Goal: Task Accomplishment & Management: Manage account settings

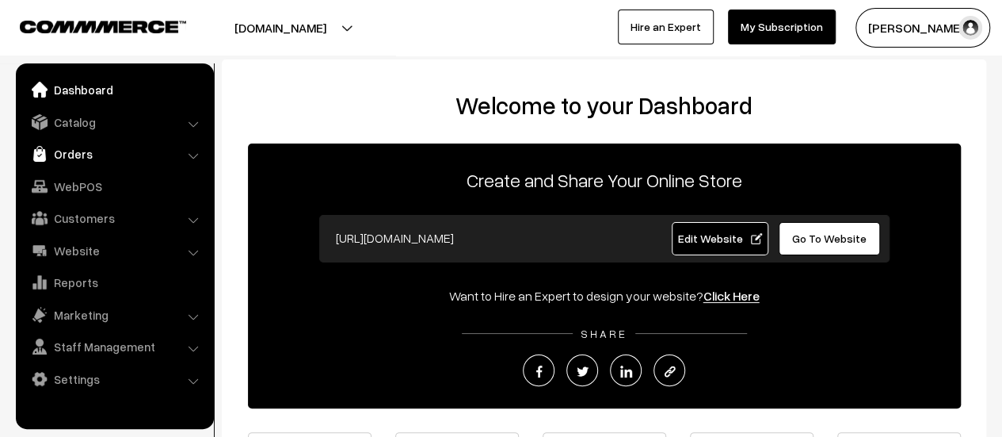
click at [65, 151] on link "Orders" at bounding box center [114, 153] width 189 height 29
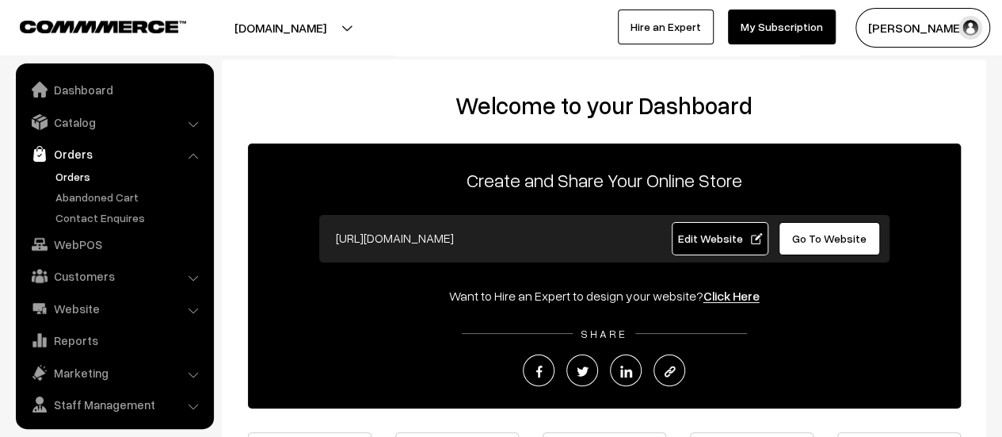
click at [76, 171] on link "Orders" at bounding box center [129, 176] width 157 height 17
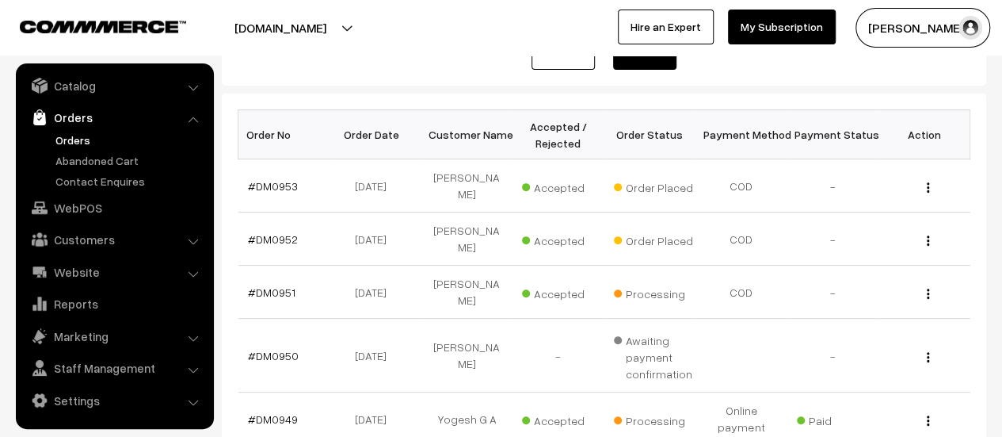
scroll to position [215, 0]
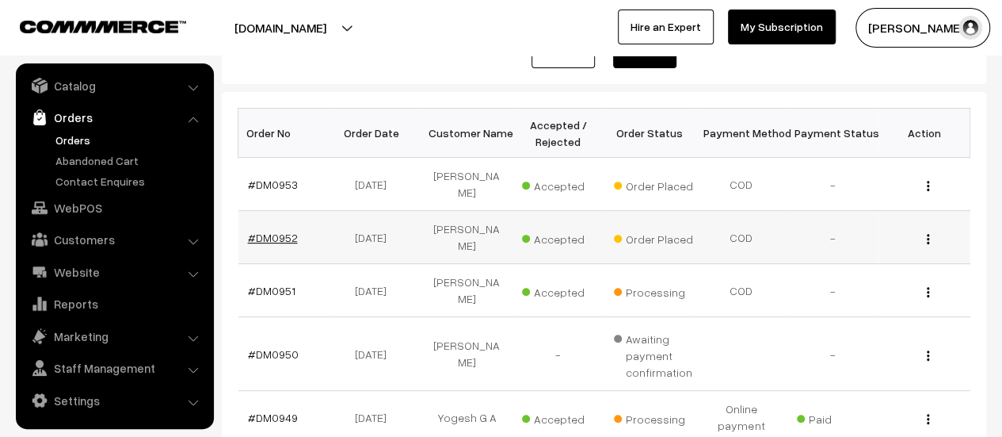
click at [259, 234] on link "#DM0952" at bounding box center [273, 237] width 50 height 13
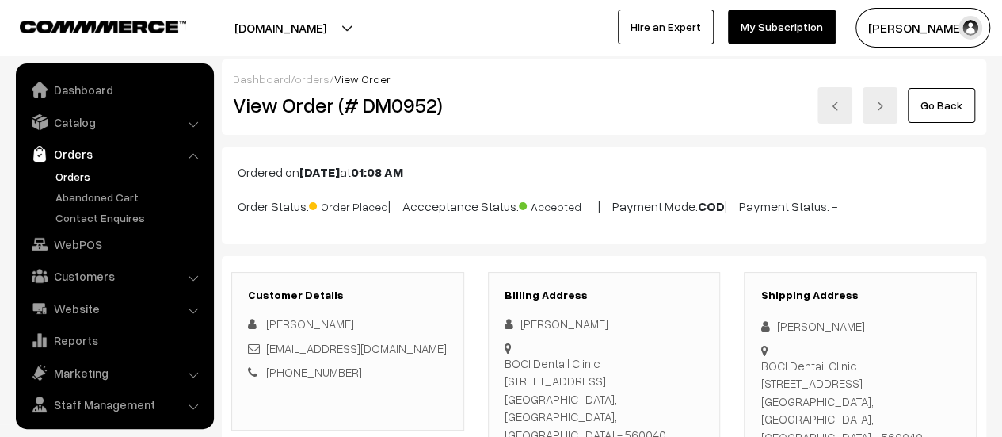
scroll to position [36, 0]
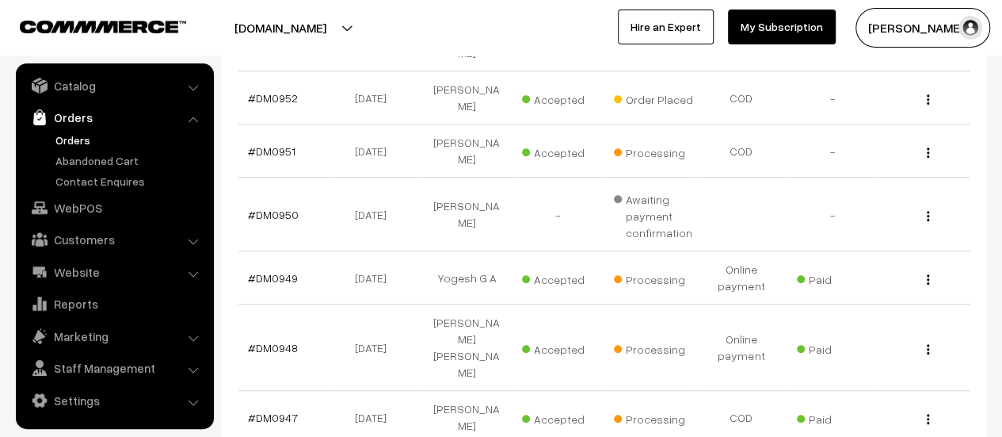
scroll to position [358, 0]
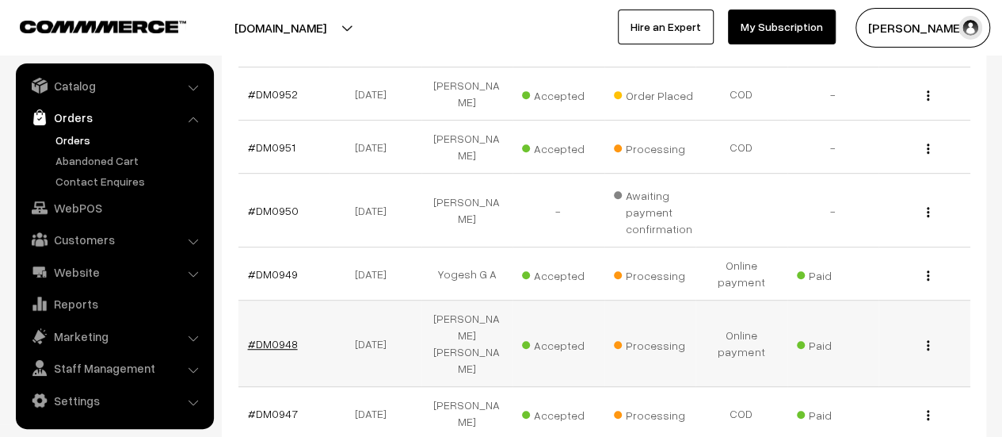
click at [266, 337] on link "#DM0948" at bounding box center [273, 343] width 50 height 13
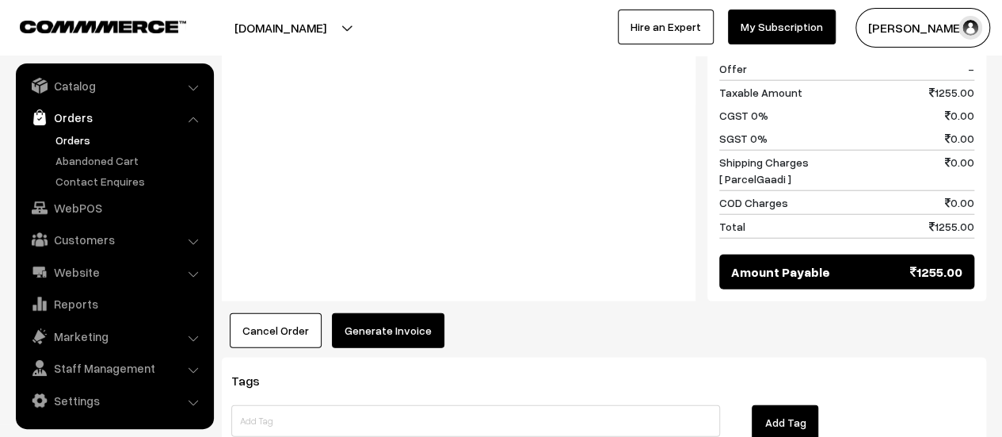
scroll to position [1957, 0]
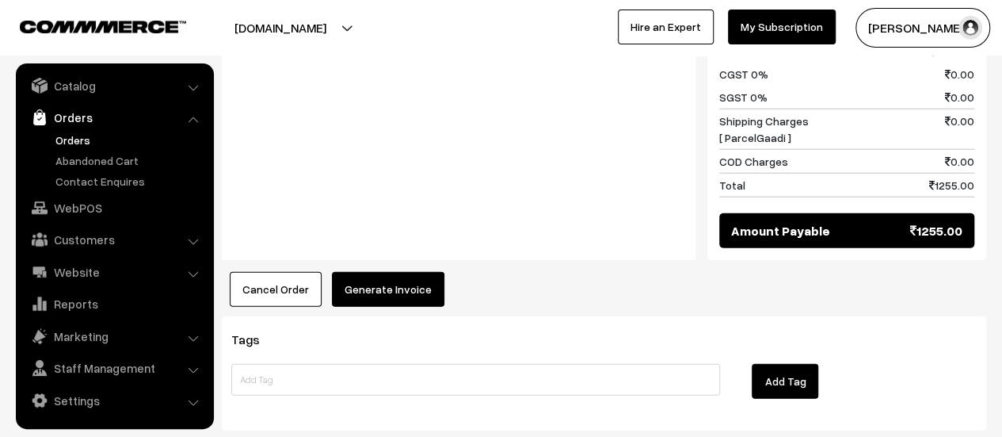
click at [378, 272] on button "Generate Invoice" at bounding box center [388, 289] width 113 height 35
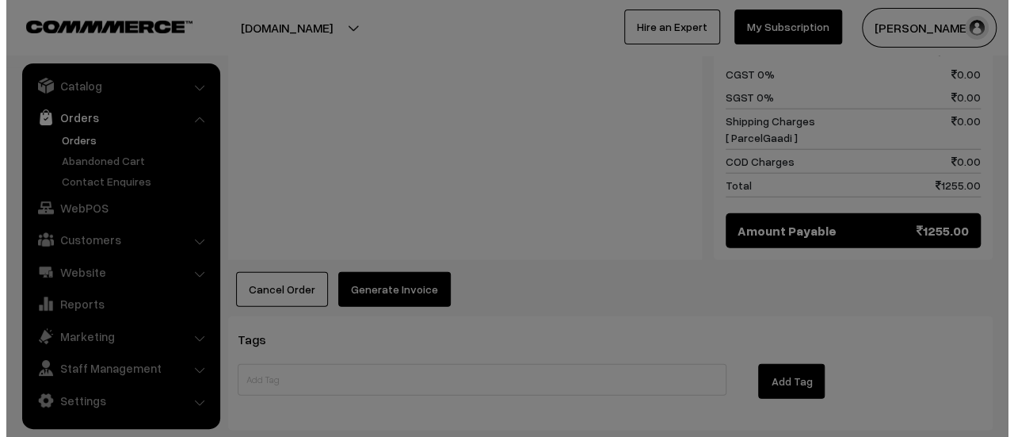
scroll to position [1966, 0]
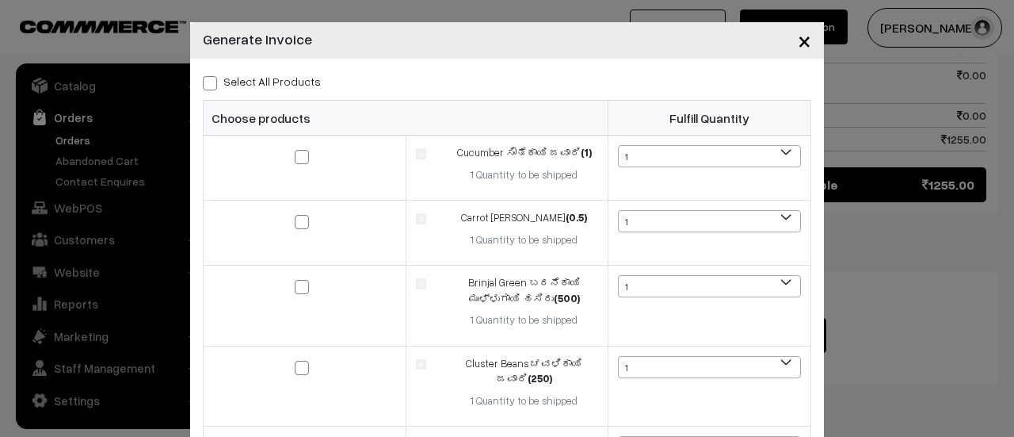
click at [212, 86] on label "Select All Products" at bounding box center [262, 81] width 118 height 17
click at [212, 86] on input "Select All Products" at bounding box center [208, 80] width 10 height 10
checkbox input "true"
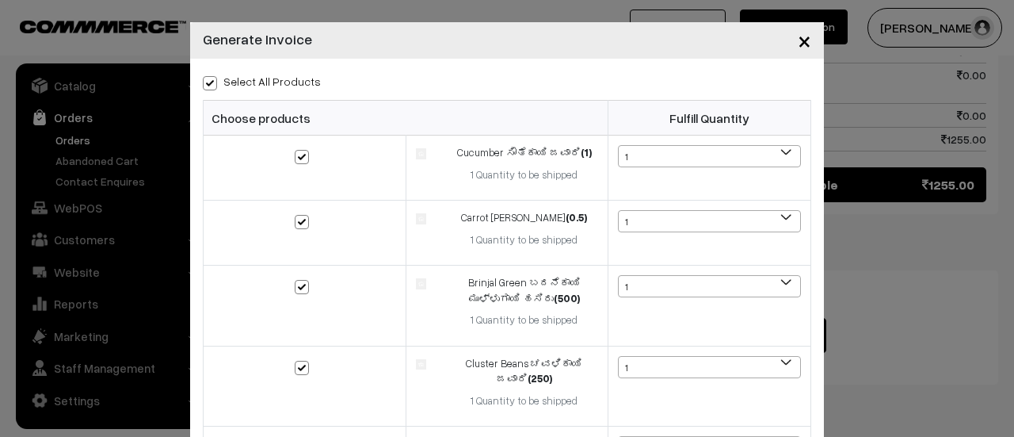
checkbox input "true"
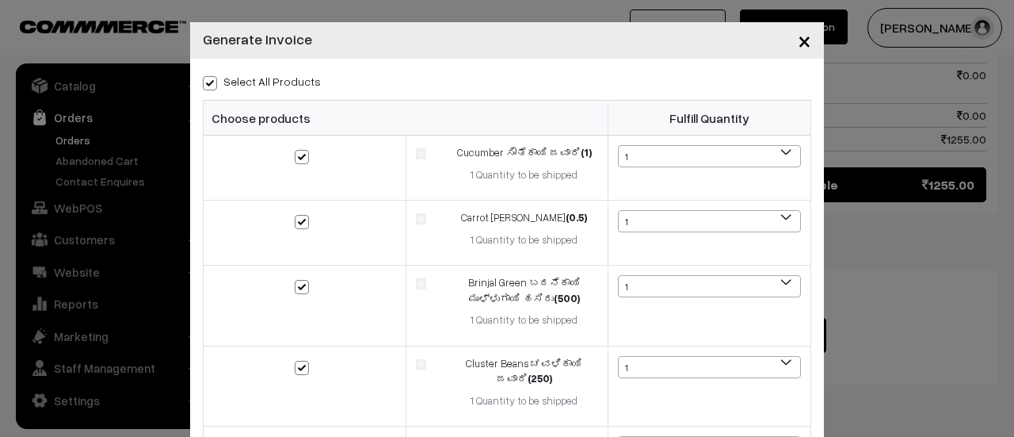
checkbox input "true"
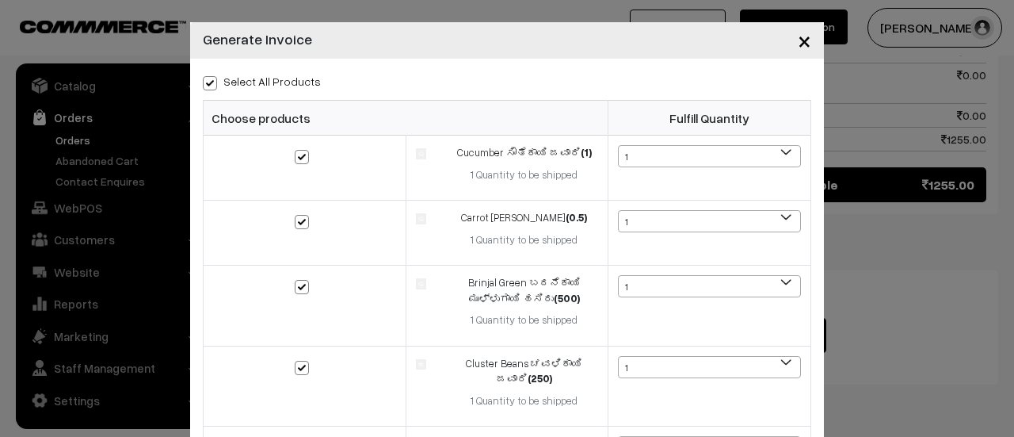
checkbox input "true"
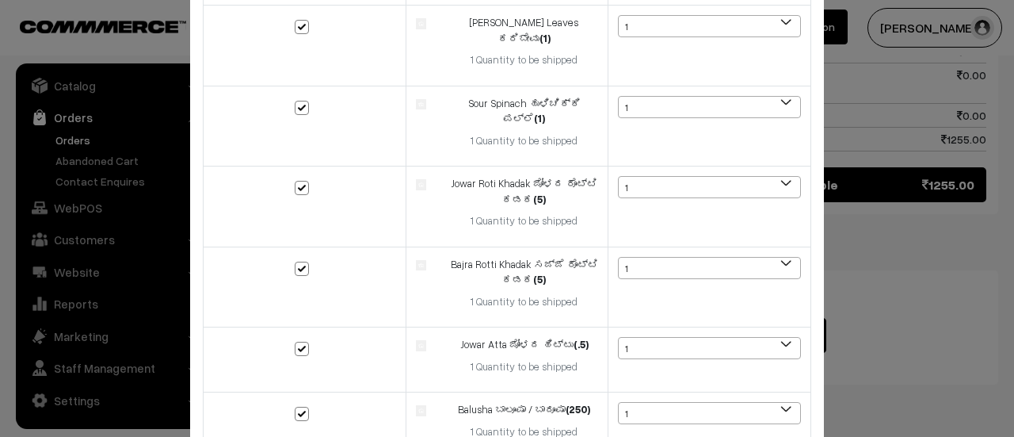
scroll to position [1040, 0]
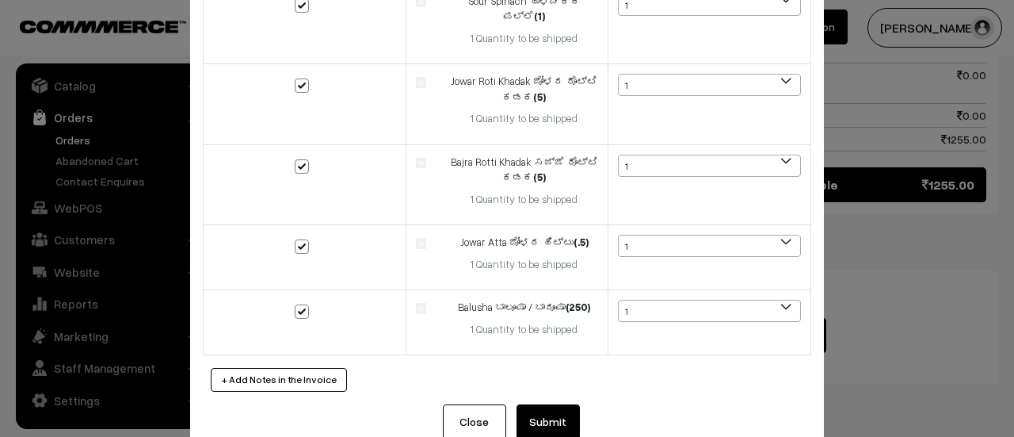
click at [545, 404] on button "Submit" at bounding box center [548, 421] width 63 height 35
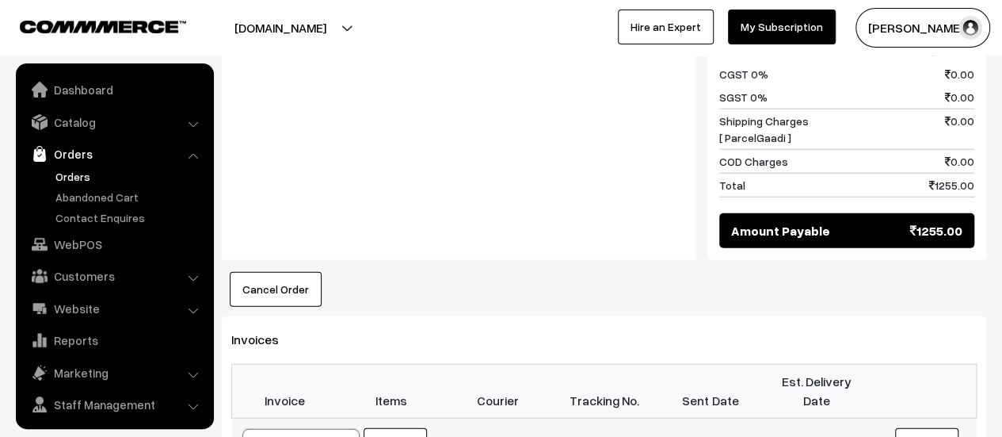
scroll to position [36, 0]
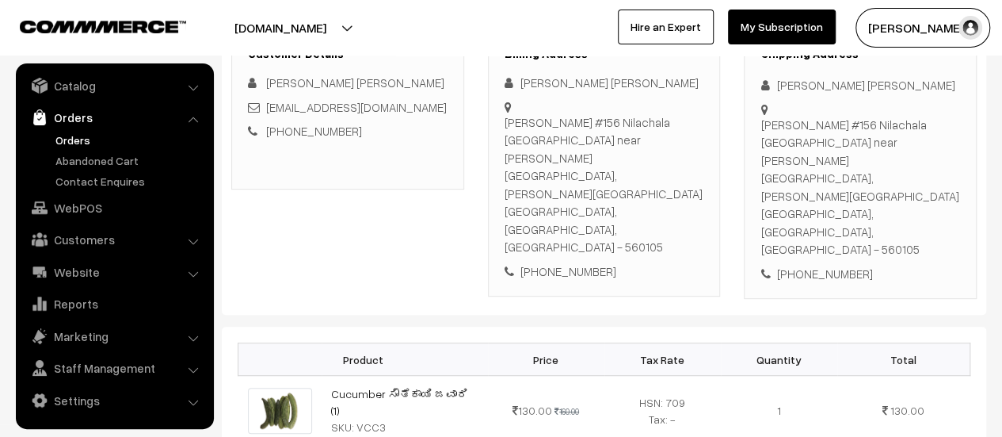
scroll to position [216, 0]
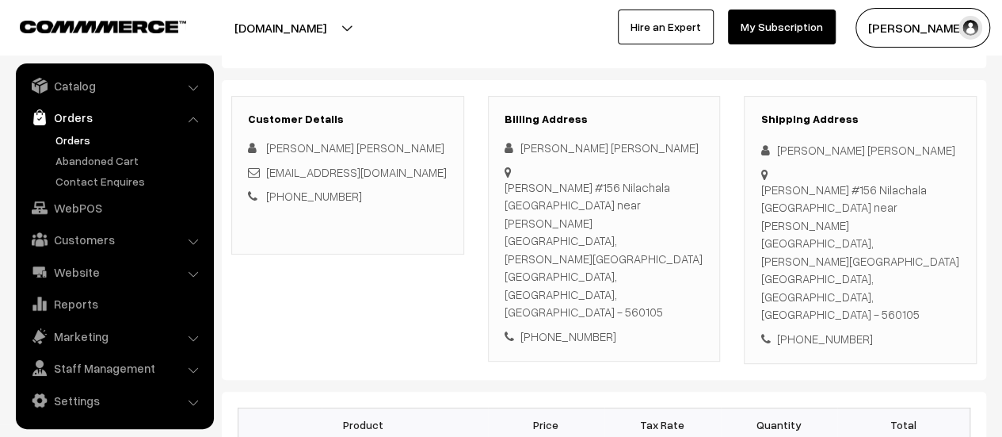
drag, startPoint x: 504, startPoint y: 185, endPoint x: 680, endPoint y: 244, distance: 185.4
click at [680, 244] on div "Sangeeta #156 Nilachala Nivasa near koppa gate, Aishwarya golden nest layout no…" at bounding box center [605, 249] width 200 height 143
copy div "Sangeeta #156 Nilachala Nivasa near koppa gate, Aishwarya golden nest layout no…"
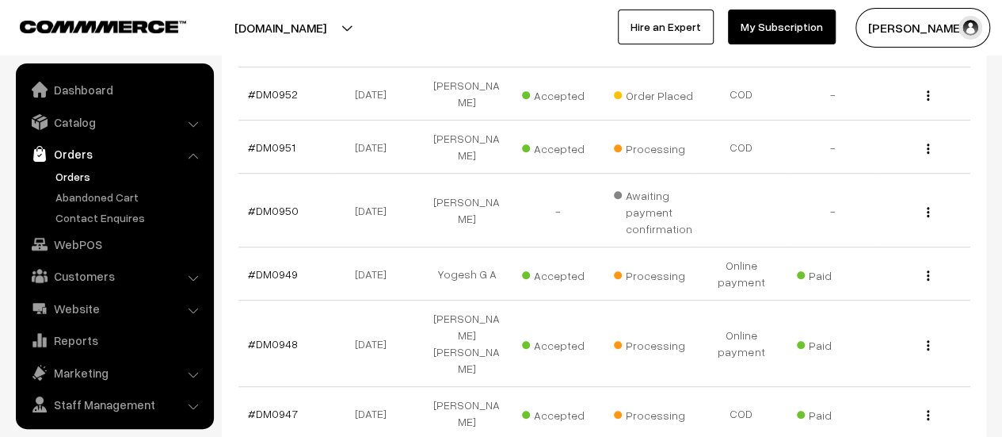
scroll to position [36, 0]
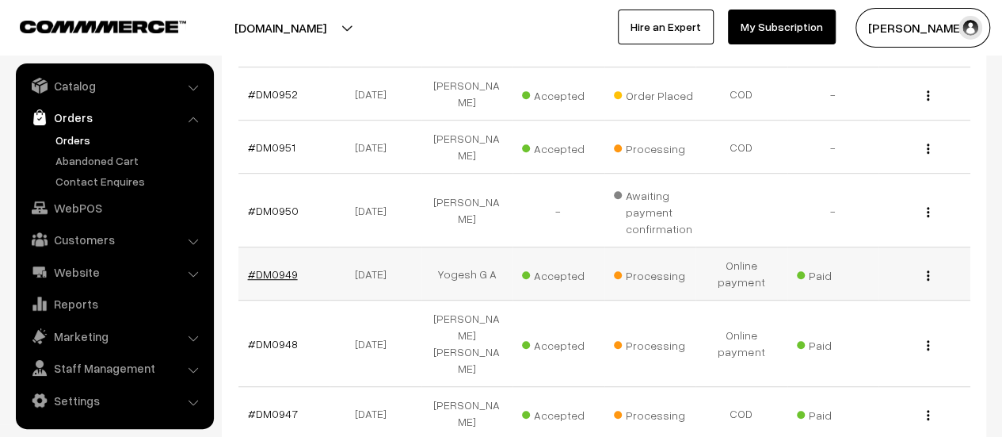
click at [276, 267] on link "#DM0949" at bounding box center [273, 273] width 50 height 13
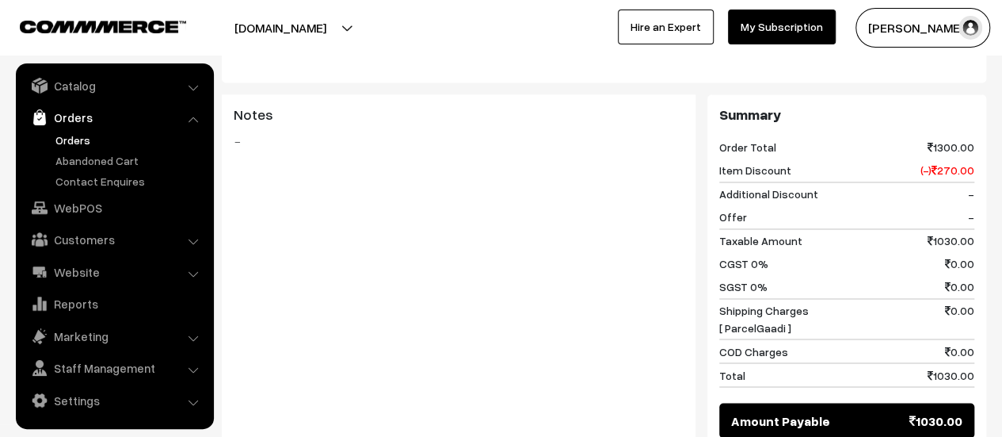
scroll to position [1412, 0]
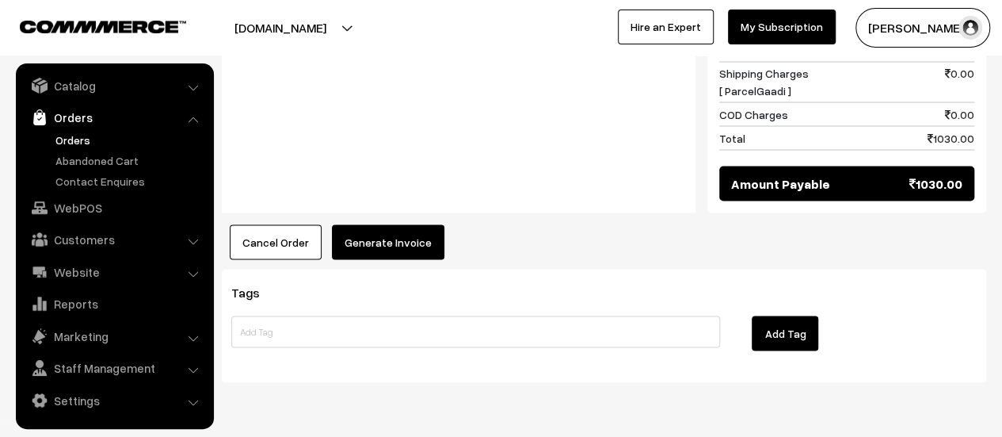
click at [382, 224] on button "Generate Invoice" at bounding box center [388, 241] width 113 height 35
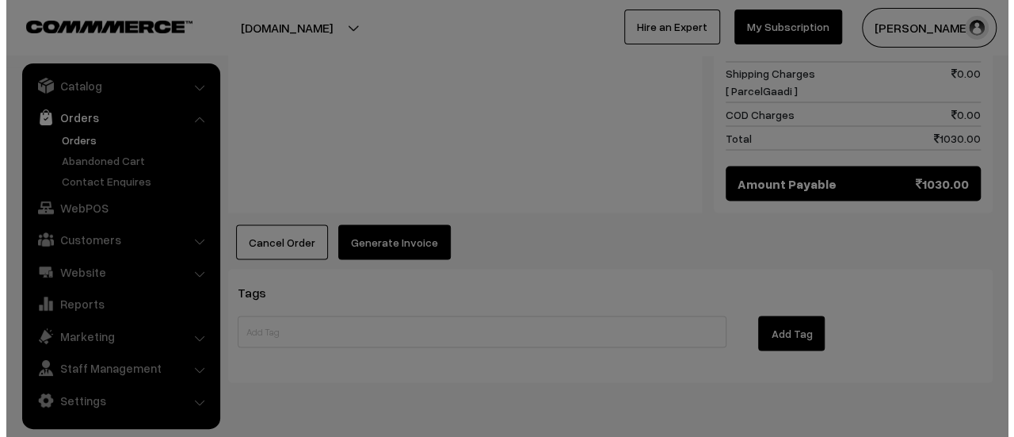
scroll to position [1415, 0]
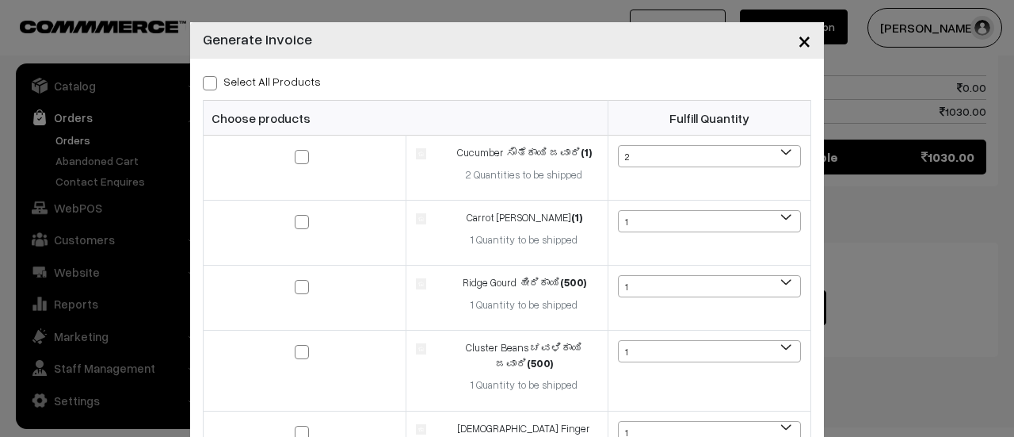
click at [203, 83] on span at bounding box center [210, 83] width 14 height 14
click at [203, 83] on input "Select All Products" at bounding box center [208, 80] width 10 height 10
checkbox input "true"
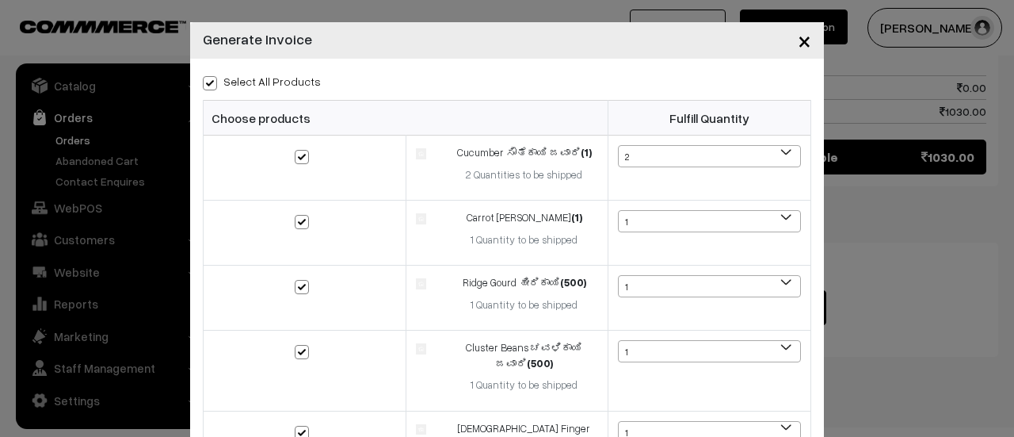
checkbox input "true"
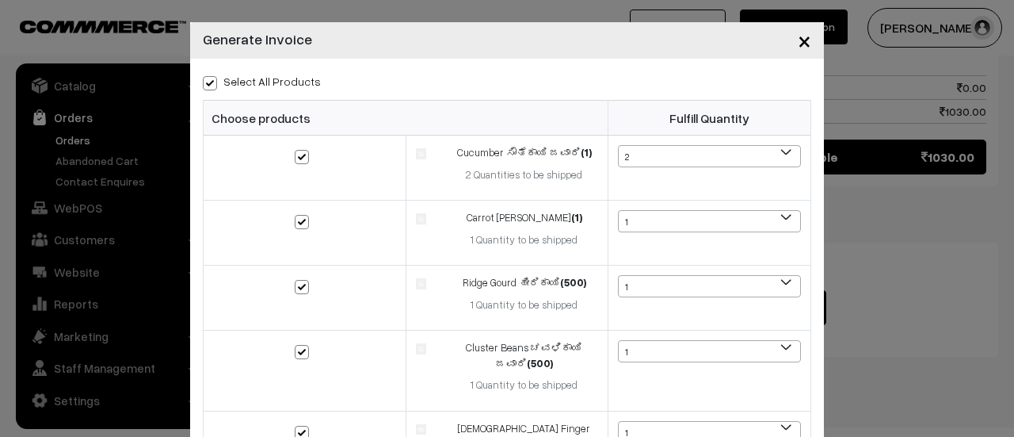
checkbox input "true"
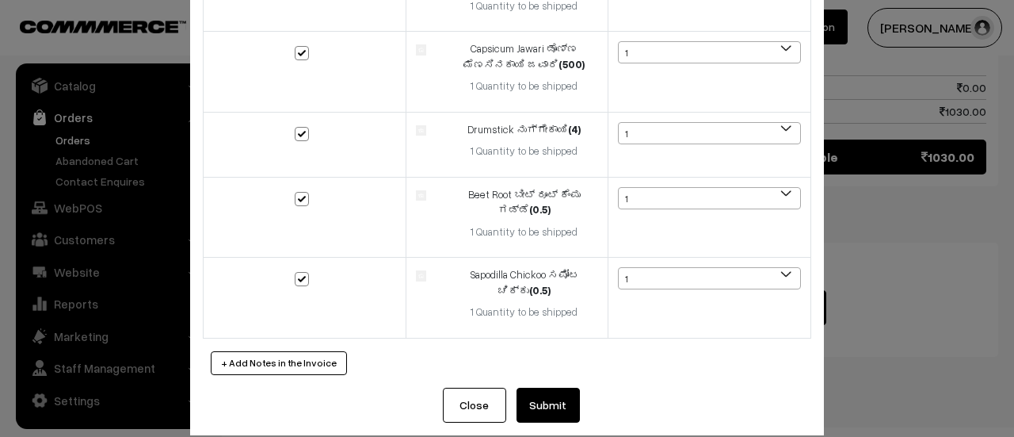
click at [539, 387] on button "Submit" at bounding box center [548, 404] width 63 height 35
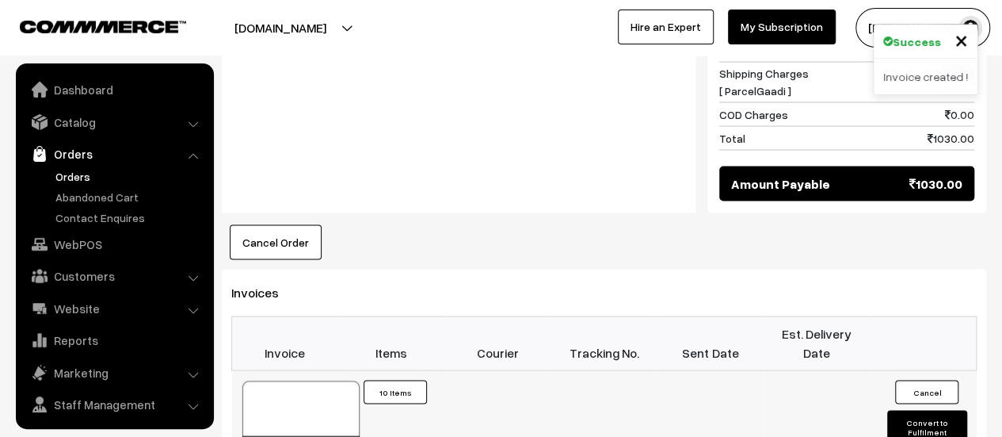
scroll to position [36, 0]
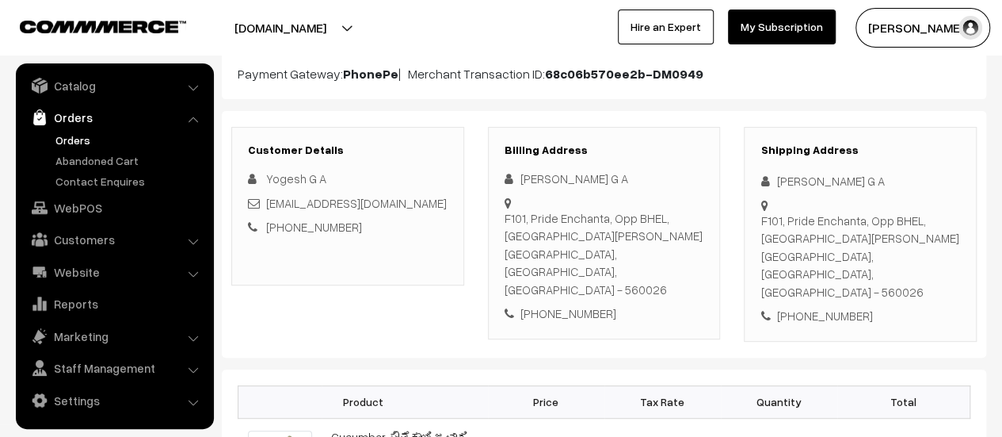
scroll to position [189, 0]
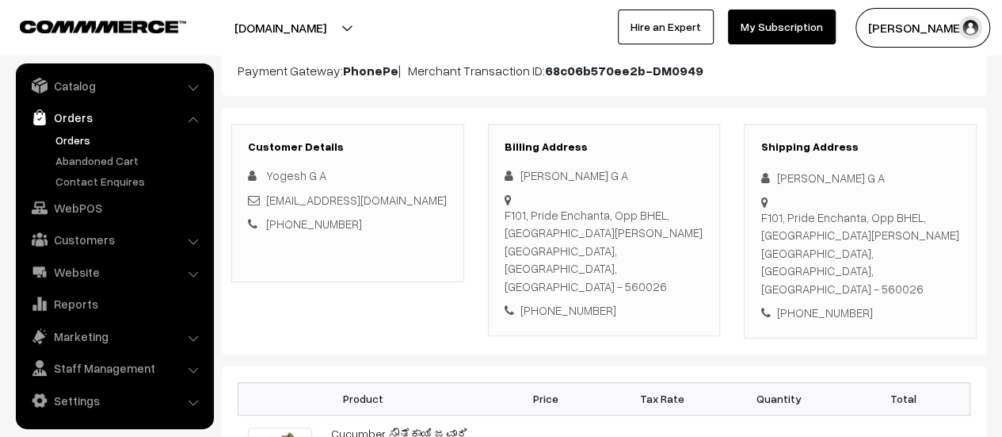
drag, startPoint x: 504, startPoint y: 210, endPoint x: 685, endPoint y: 250, distance: 185.1
click at [685, 250] on div "F101, Pride Enchanta, Opp BHEL, Mysore Road, Ranganath Colony Bengaluru, Karnat…" at bounding box center [605, 251] width 200 height 90
copy div "F101, Pride Enchanta, Opp BHEL, Mysore Road, Ranganath Colony Bengaluru, Karnat…"
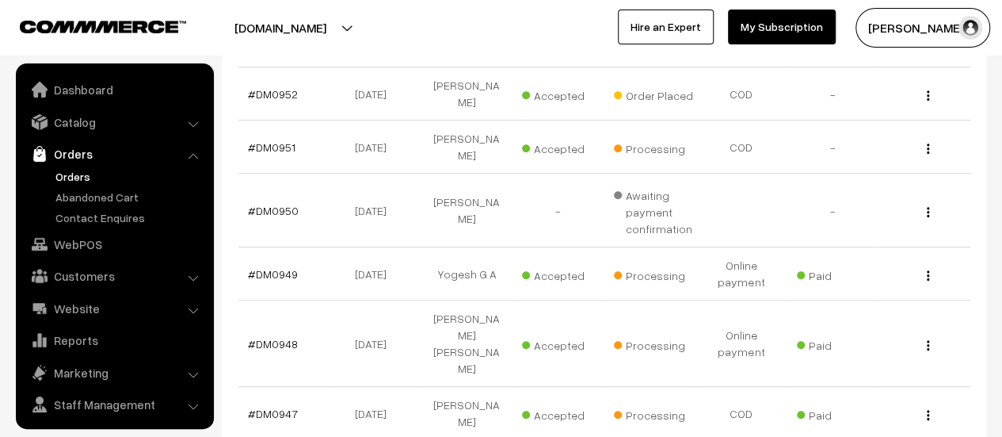
scroll to position [36, 0]
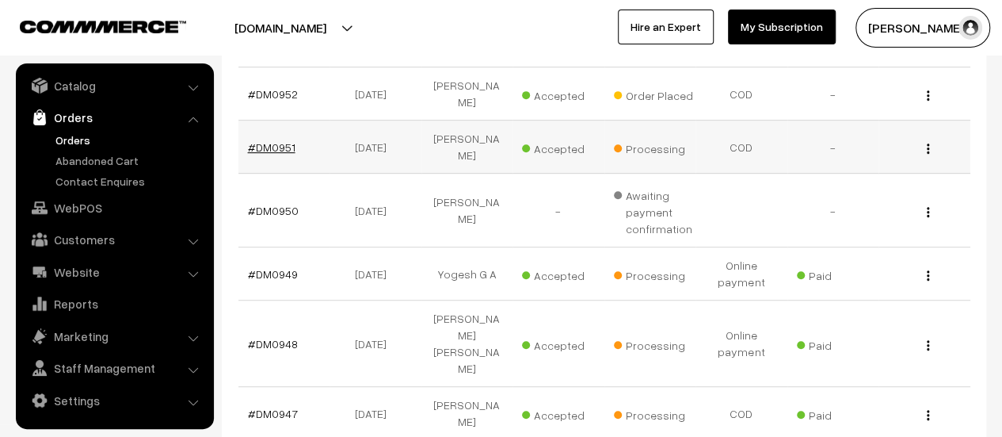
click at [266, 140] on link "#DM0951" at bounding box center [272, 146] width 48 height 13
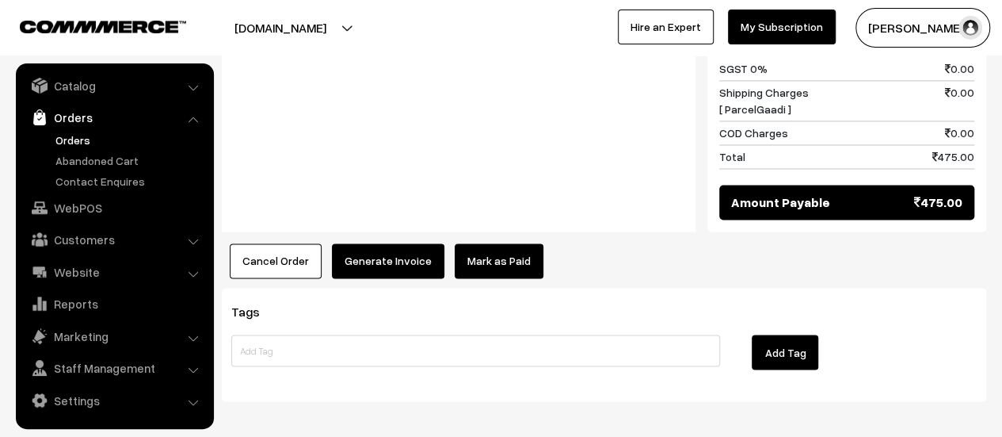
scroll to position [1238, 0]
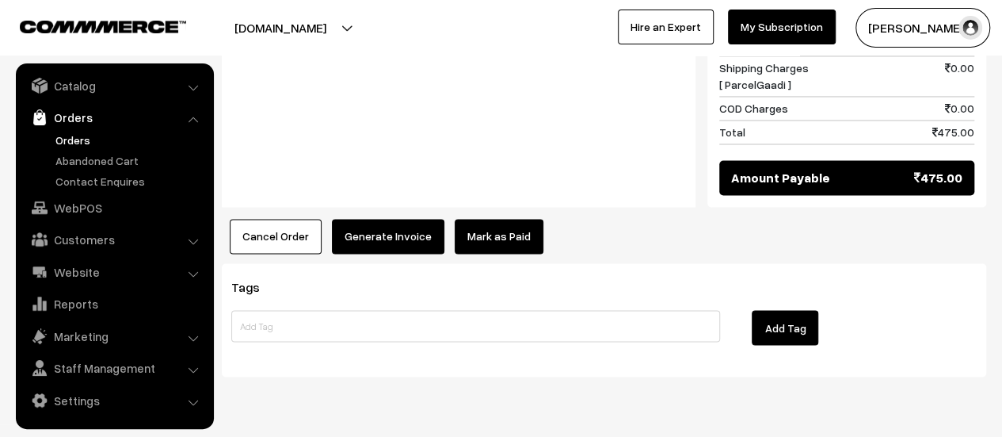
click at [406, 219] on button "Generate Invoice" at bounding box center [388, 236] width 113 height 35
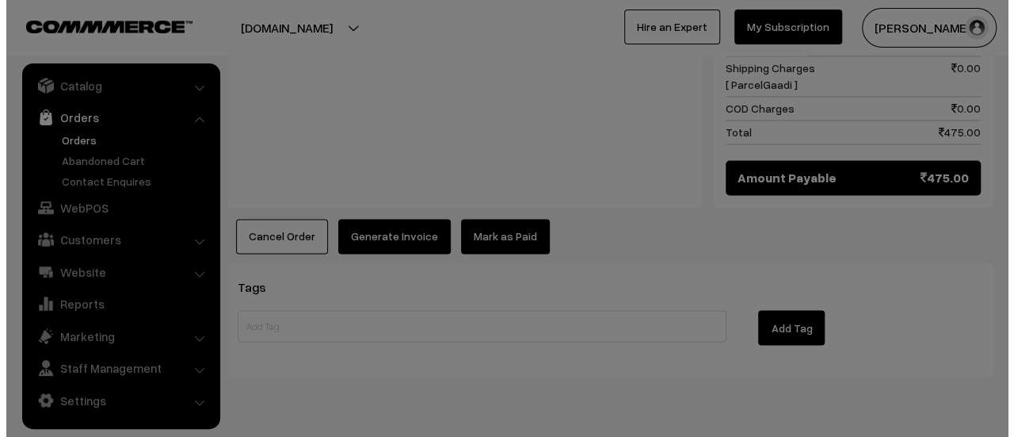
scroll to position [1242, 0]
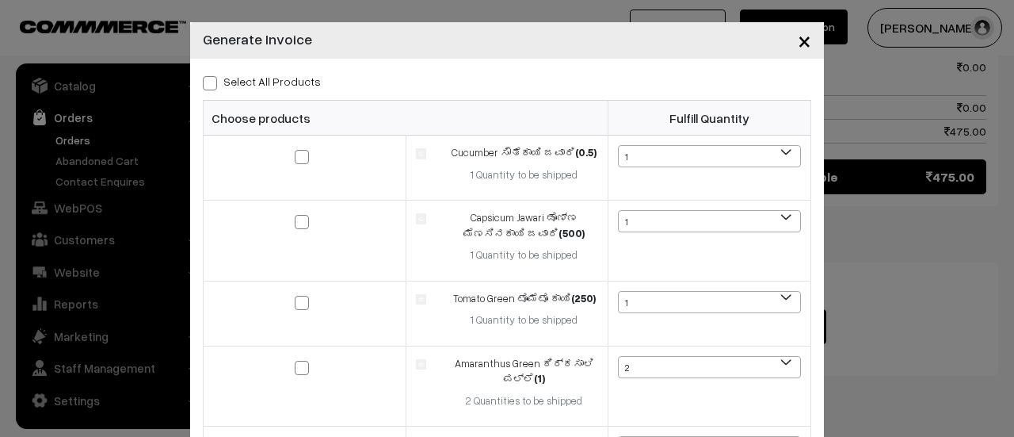
click at [203, 80] on span at bounding box center [210, 83] width 14 height 14
click at [203, 80] on input "Select All Products" at bounding box center [208, 80] width 10 height 10
checkbox input "true"
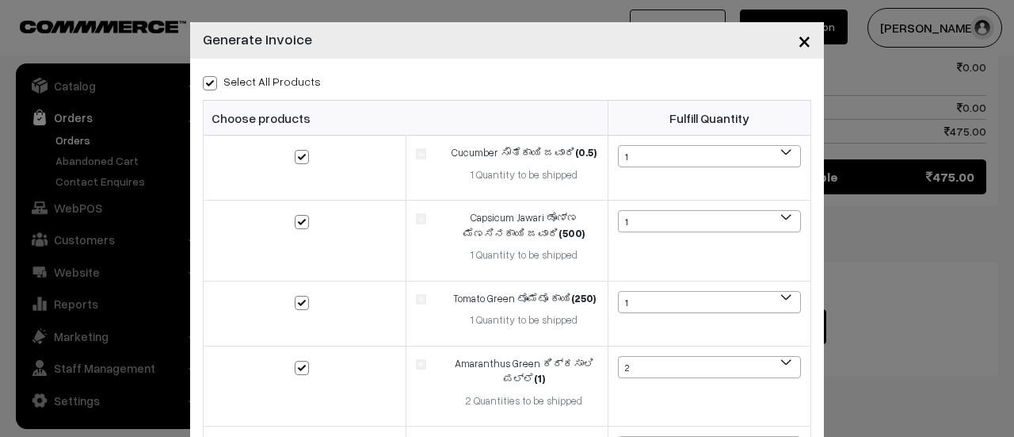
checkbox input "true"
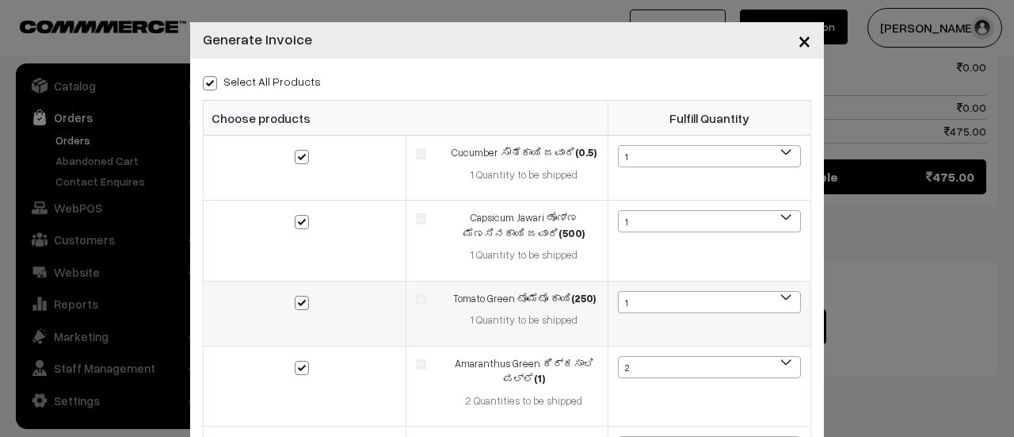
scroll to position [346, 0]
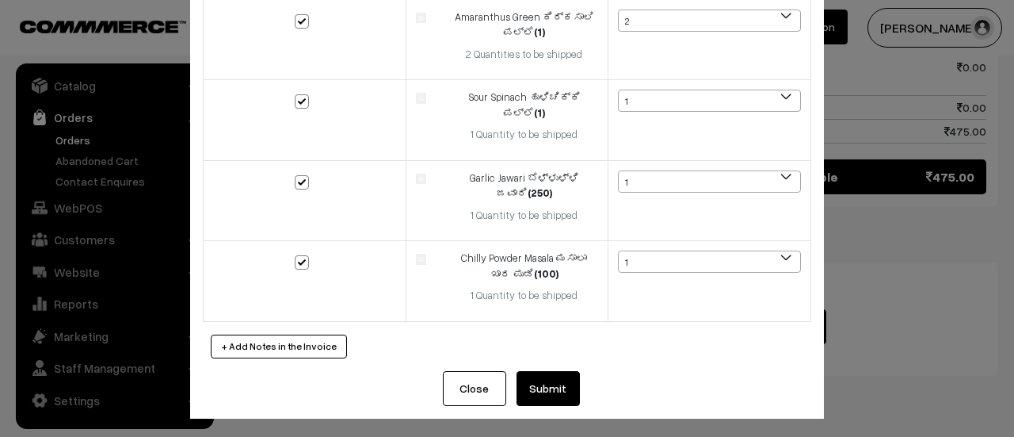
click at [544, 381] on button "Submit" at bounding box center [548, 388] width 63 height 35
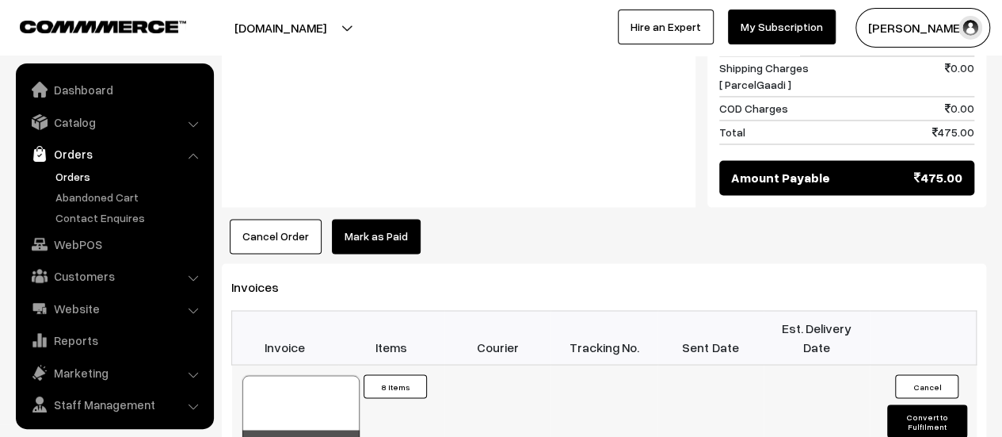
scroll to position [36, 0]
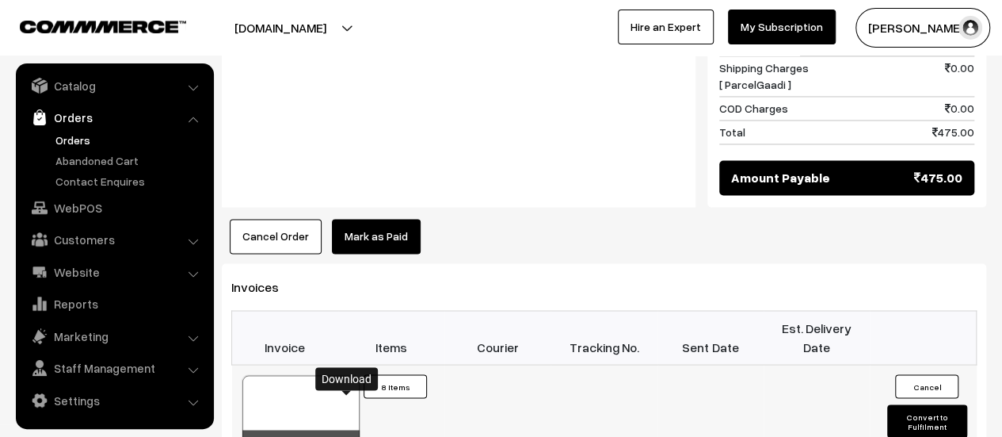
click at [347, 436] on link at bounding box center [347, 443] width 10 height 13
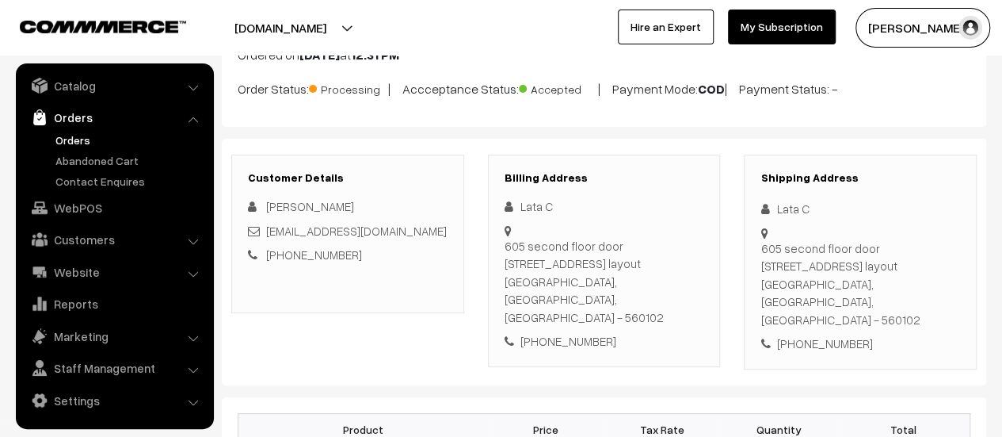
scroll to position [121, 0]
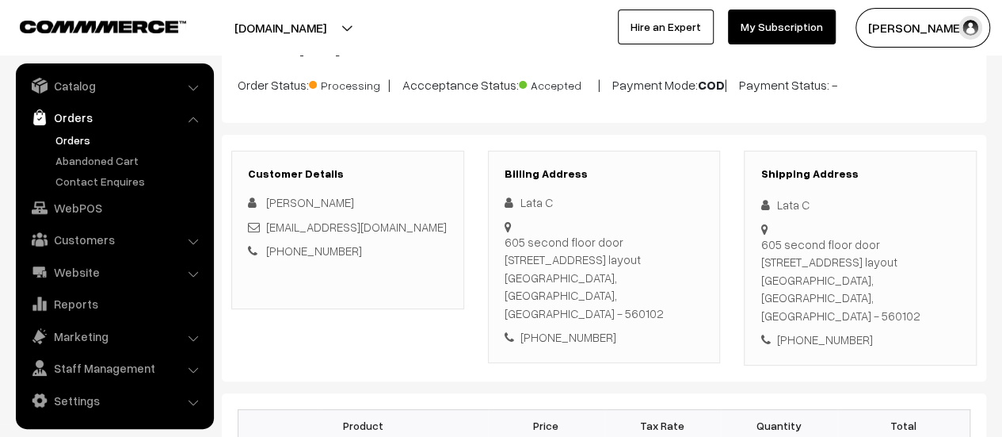
drag, startPoint x: 507, startPoint y: 236, endPoint x: 692, endPoint y: 275, distance: 189.4
click at [692, 275] on div "[STREET_ADDRESS]" at bounding box center [605, 278] width 200 height 90
copy div "[STREET_ADDRESS]"
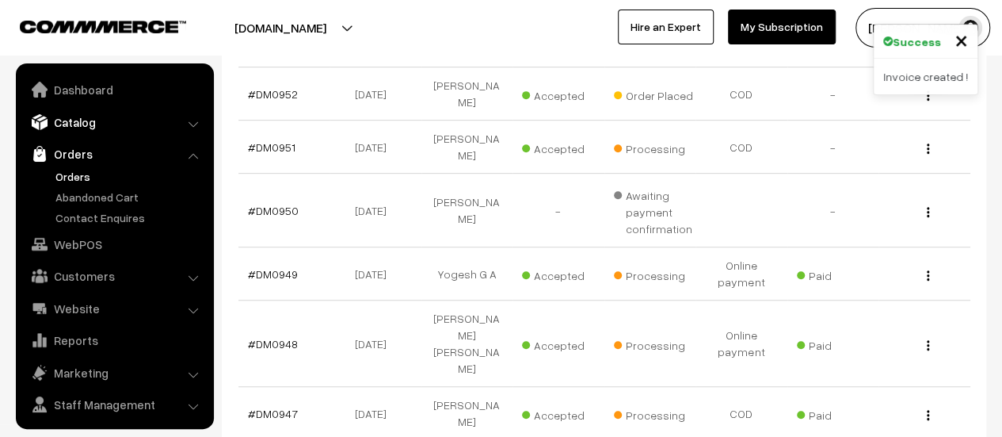
scroll to position [36, 0]
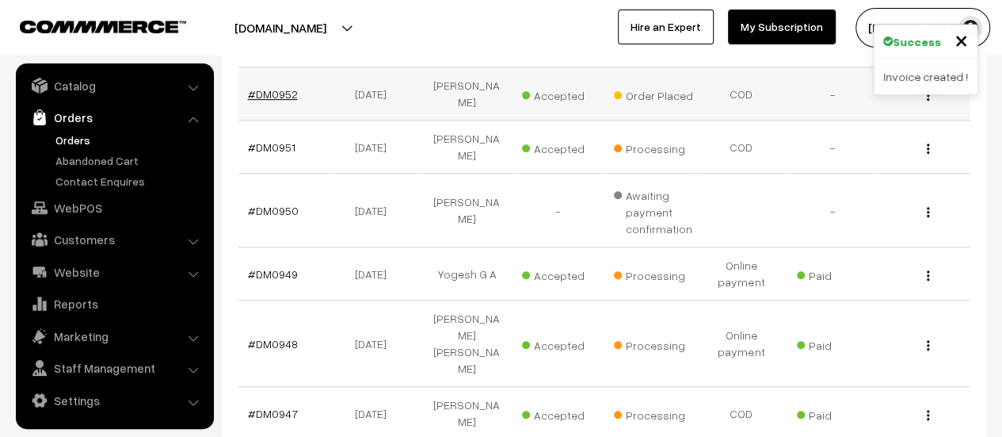
click at [278, 97] on link "#DM0952" at bounding box center [273, 93] width 50 height 13
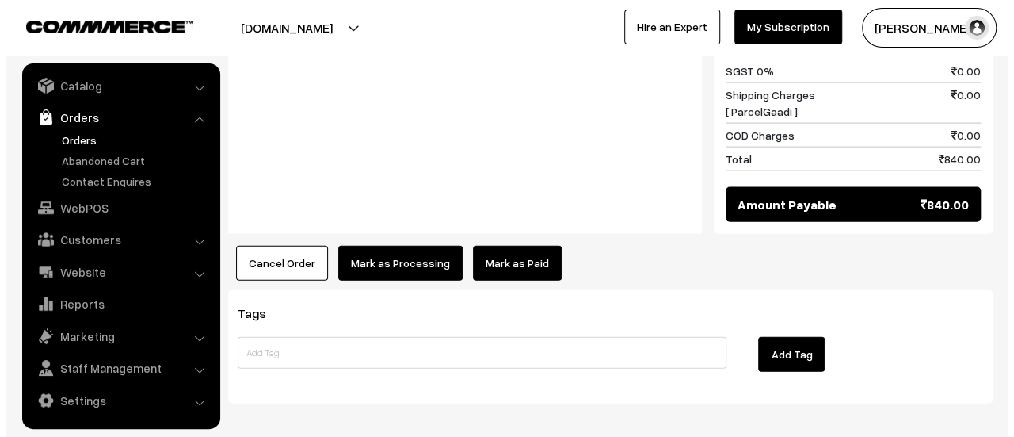
scroll to position [1702, 0]
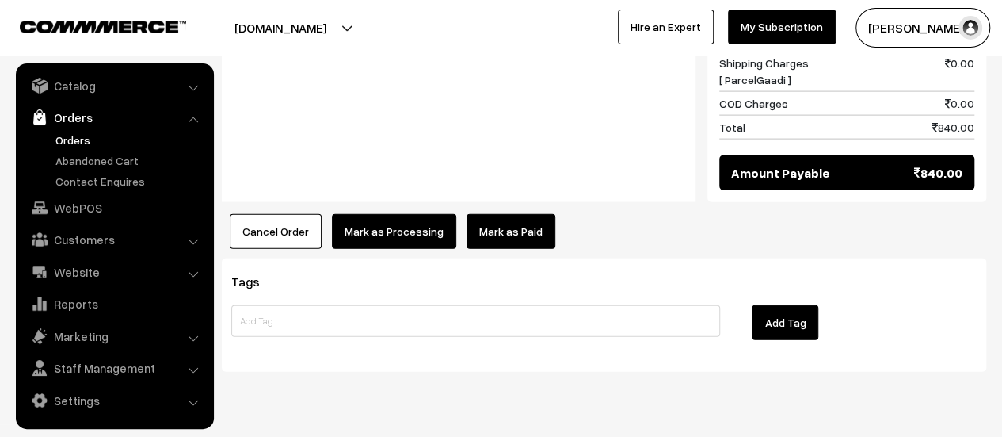
click at [377, 214] on button "Mark as Processing" at bounding box center [394, 231] width 124 height 35
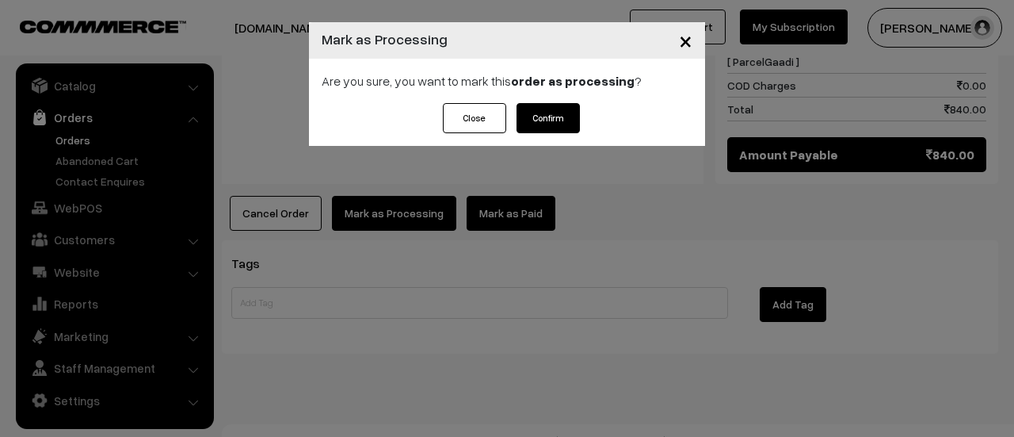
click at [559, 110] on button "Confirm" at bounding box center [548, 118] width 63 height 30
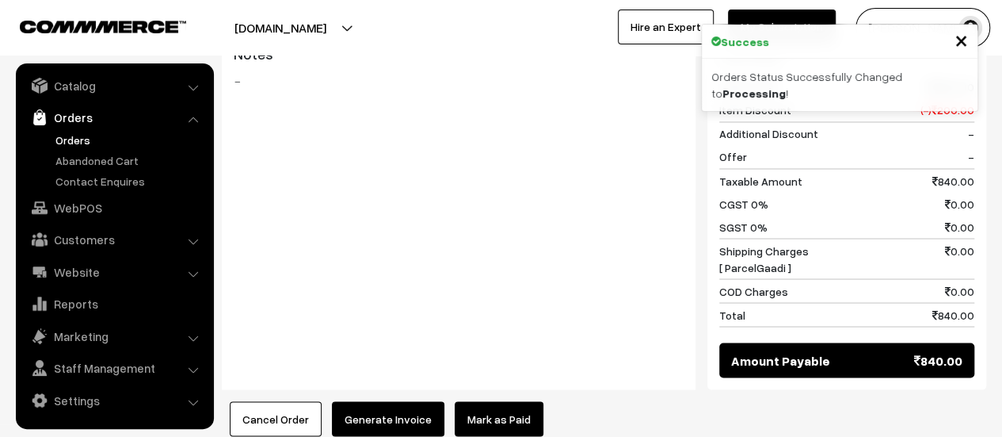
scroll to position [1528, 0]
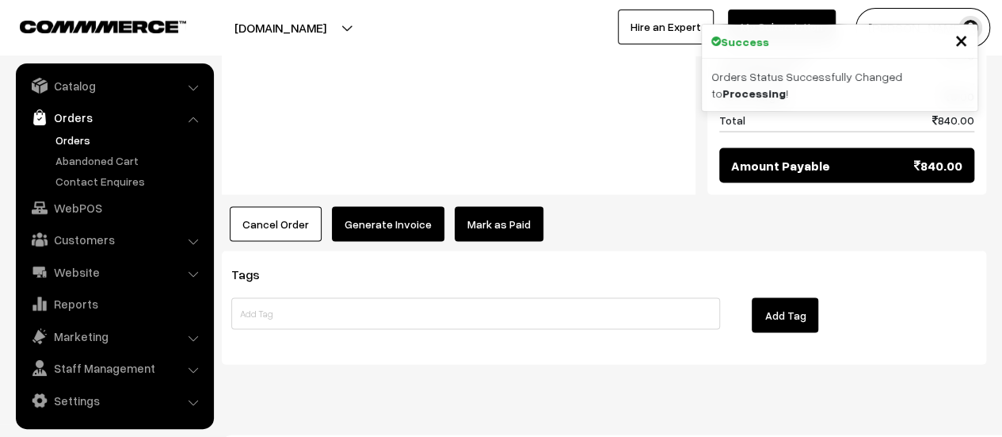
click at [383, 207] on button "Generate Invoice" at bounding box center [388, 224] width 113 height 35
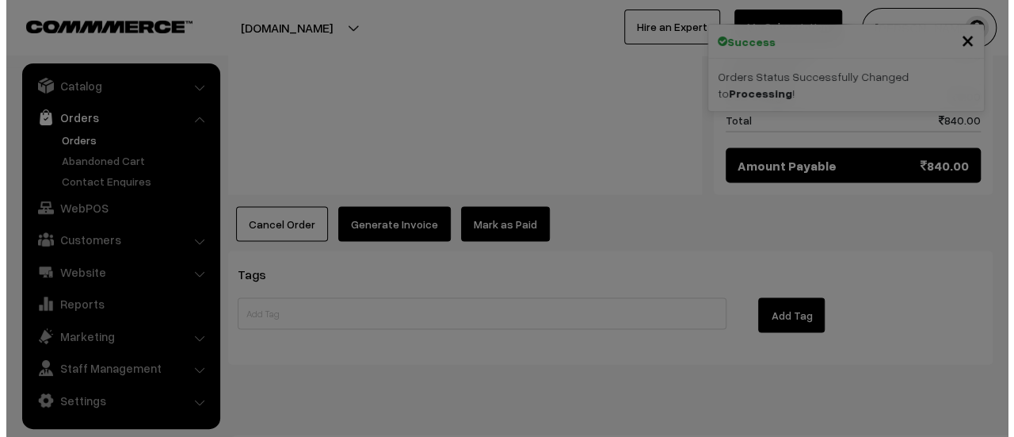
scroll to position [1532, 0]
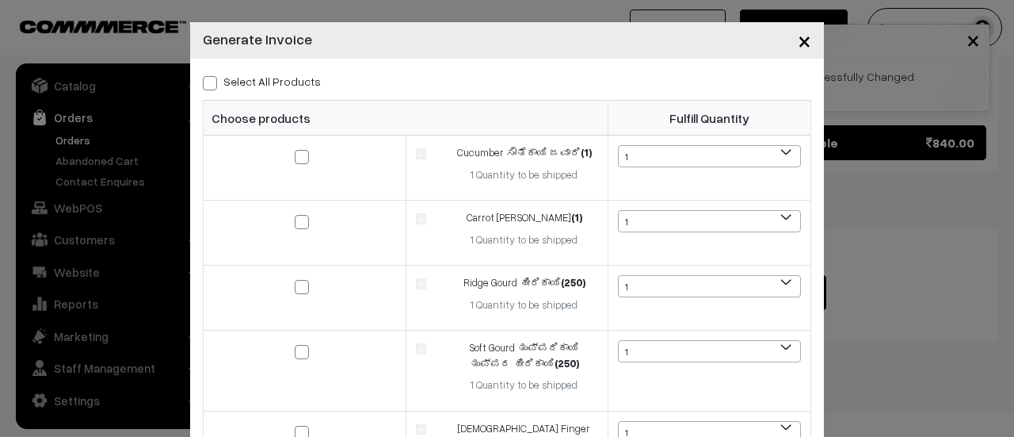
click at [203, 79] on span at bounding box center [210, 83] width 14 height 14
click at [203, 79] on input "Select All Products" at bounding box center [208, 80] width 10 height 10
checkbox input "true"
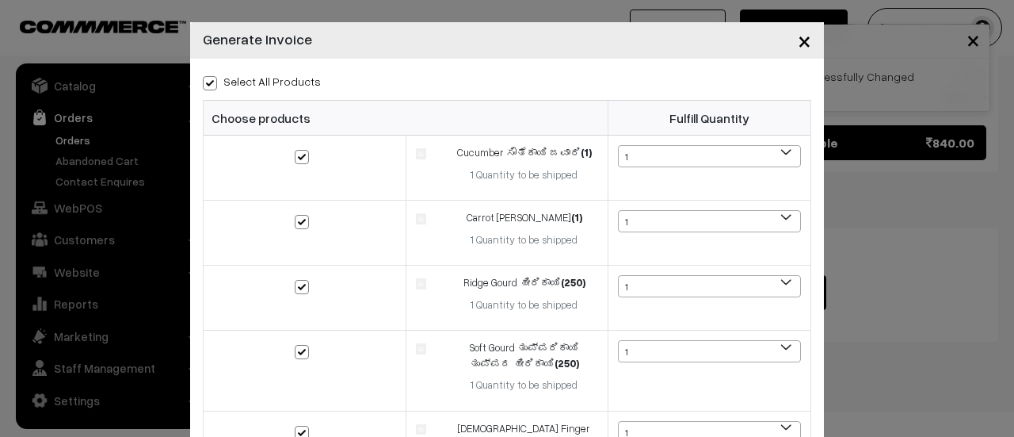
checkbox input "true"
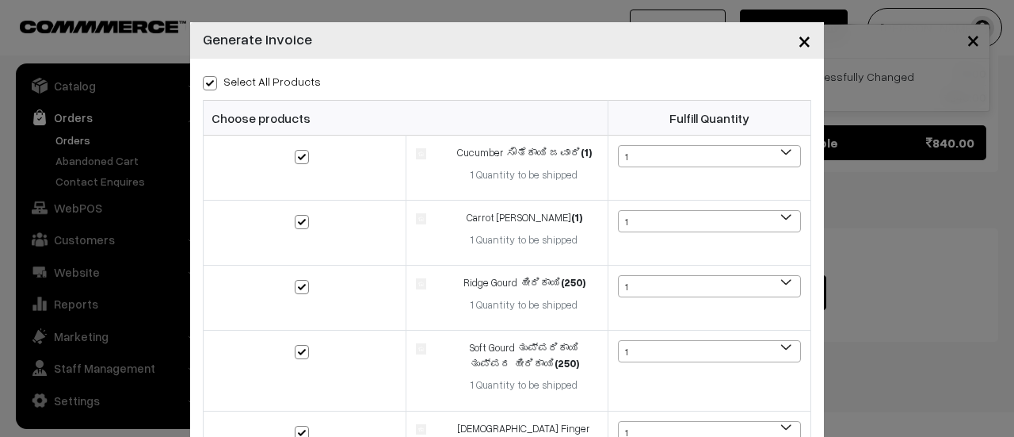
checkbox input "true"
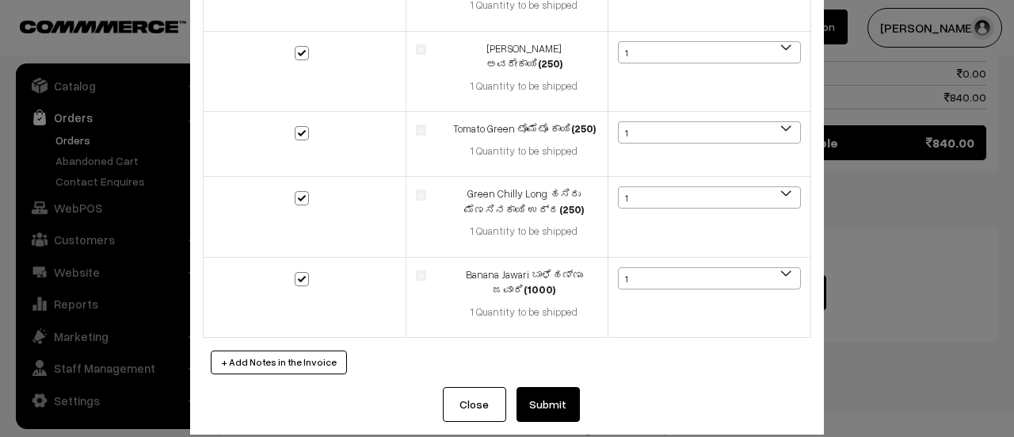
click at [545, 387] on button "Submit" at bounding box center [548, 404] width 63 height 35
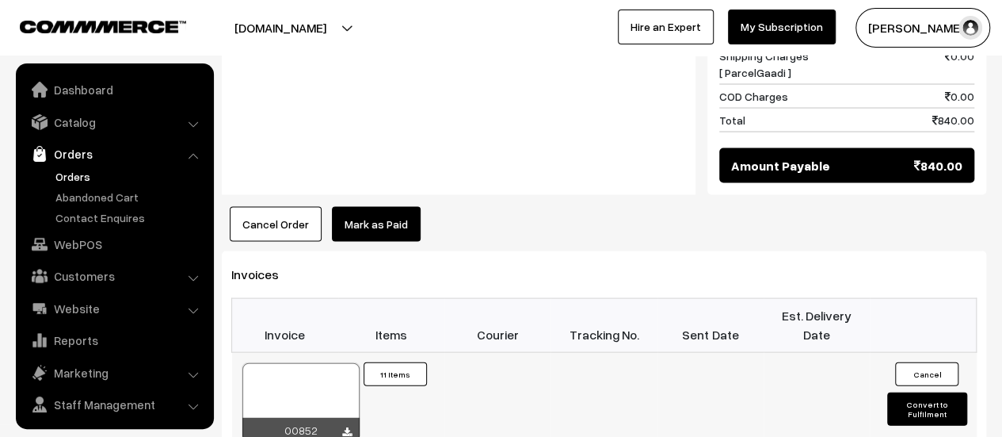
scroll to position [36, 0]
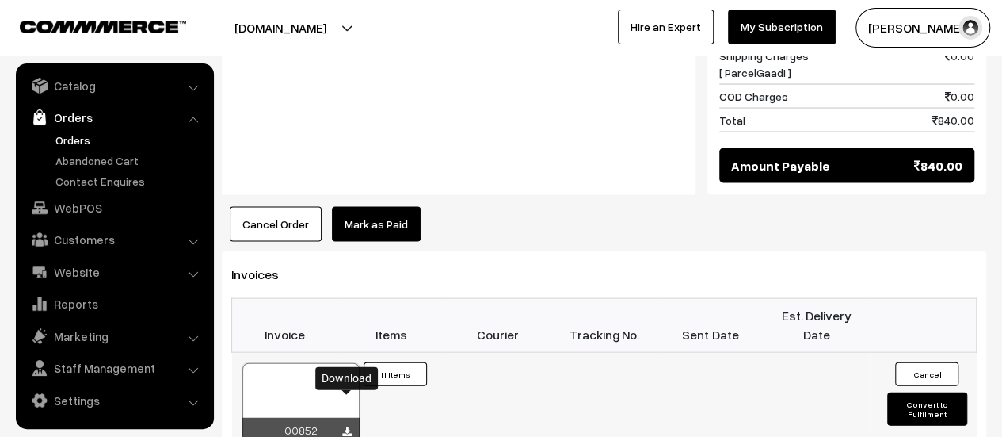
click at [346, 427] on icon at bounding box center [347, 432] width 10 height 10
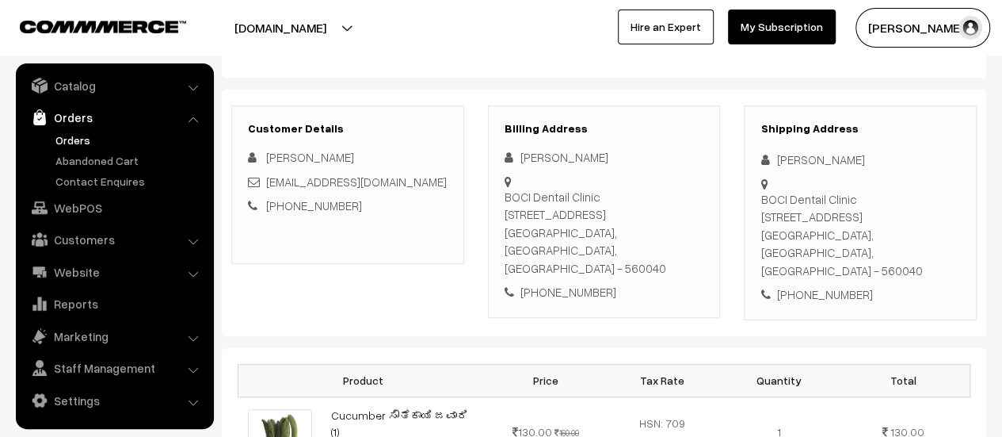
scroll to position [129, 0]
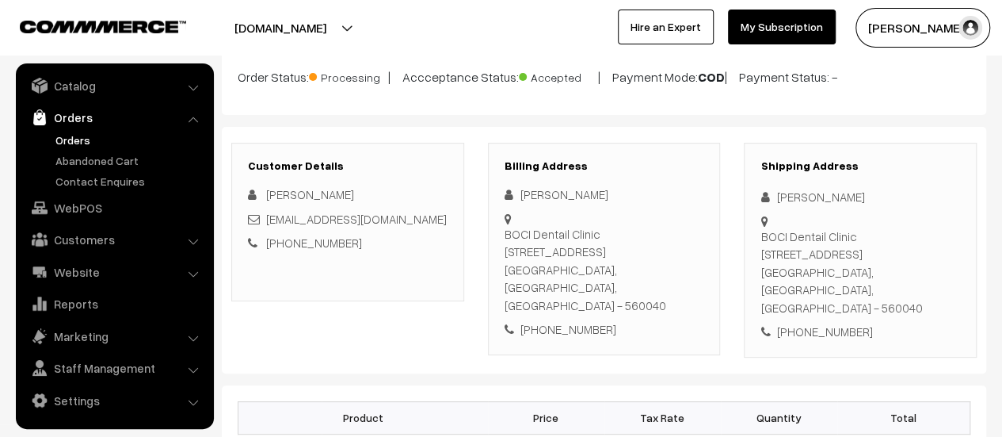
drag, startPoint x: 505, startPoint y: 229, endPoint x: 686, endPoint y: 284, distance: 189.0
click at [686, 284] on div "BOCI Dentail Clinic [STREET_ADDRESS]" at bounding box center [605, 270] width 200 height 90
copy div "BOCI Dentail Clinic [STREET_ADDRESS]"
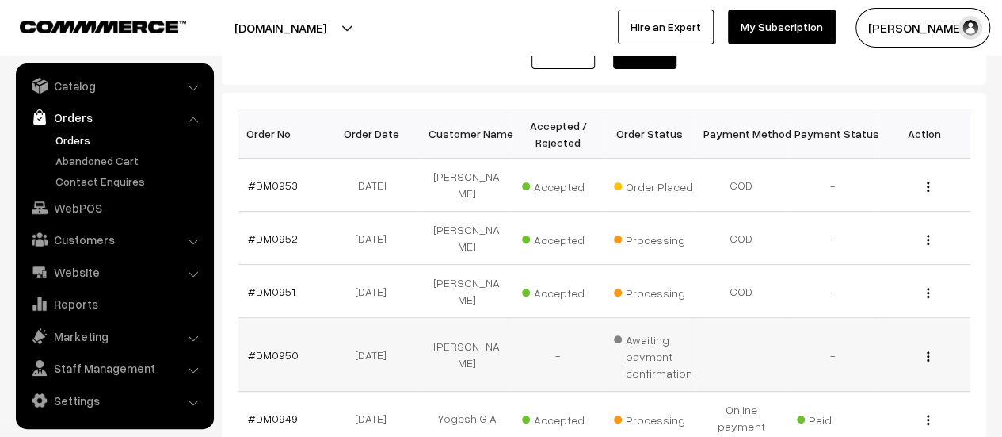
scroll to position [209, 0]
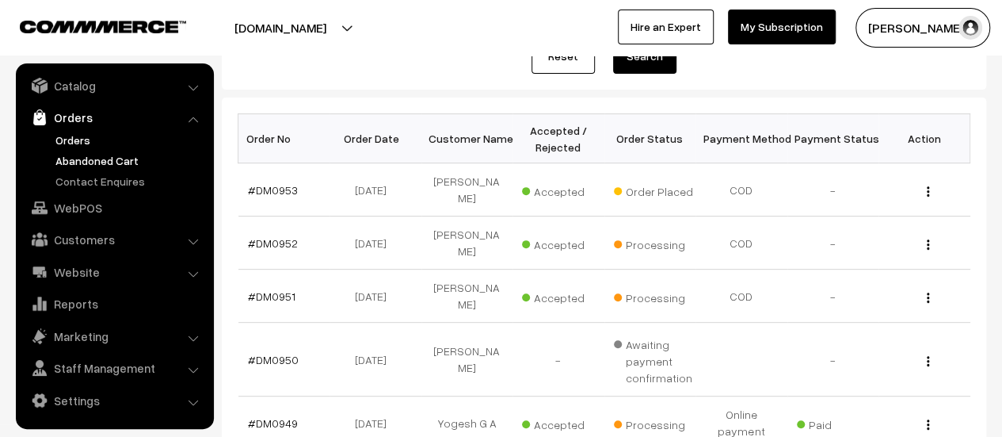
click at [99, 158] on link "Abandoned Cart" at bounding box center [129, 160] width 157 height 17
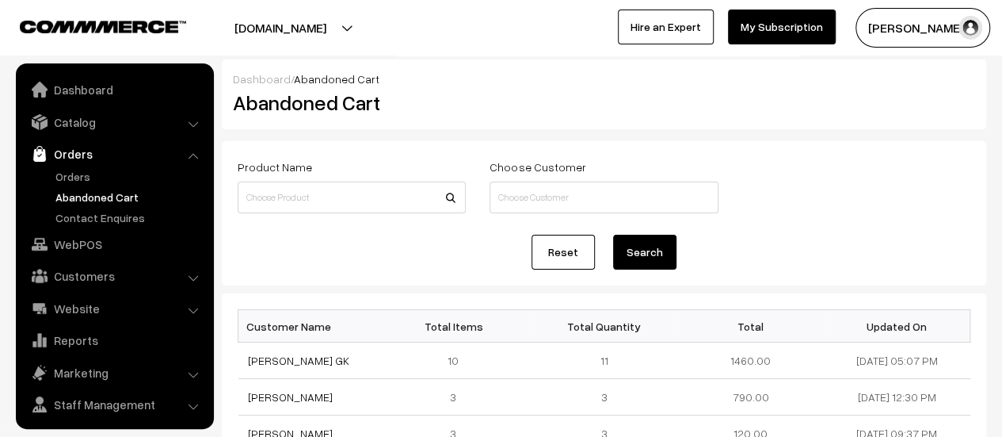
scroll to position [36, 0]
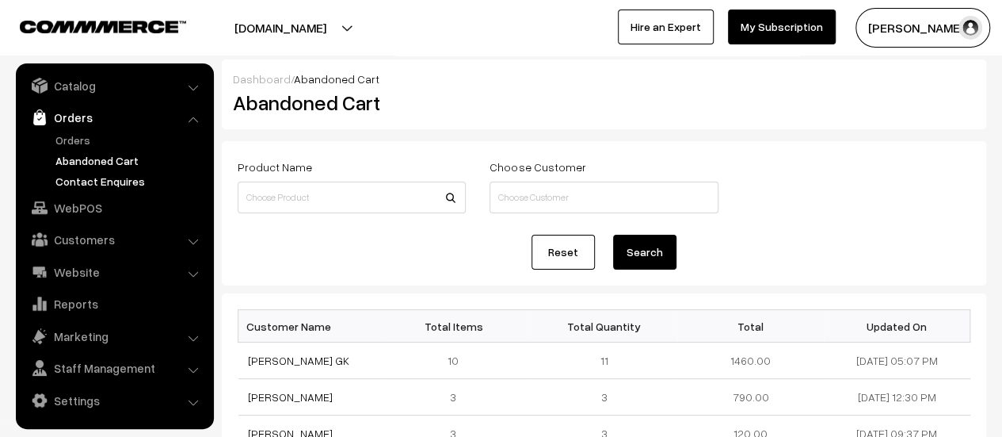
click at [103, 177] on link "Contact Enquires" at bounding box center [129, 181] width 157 height 17
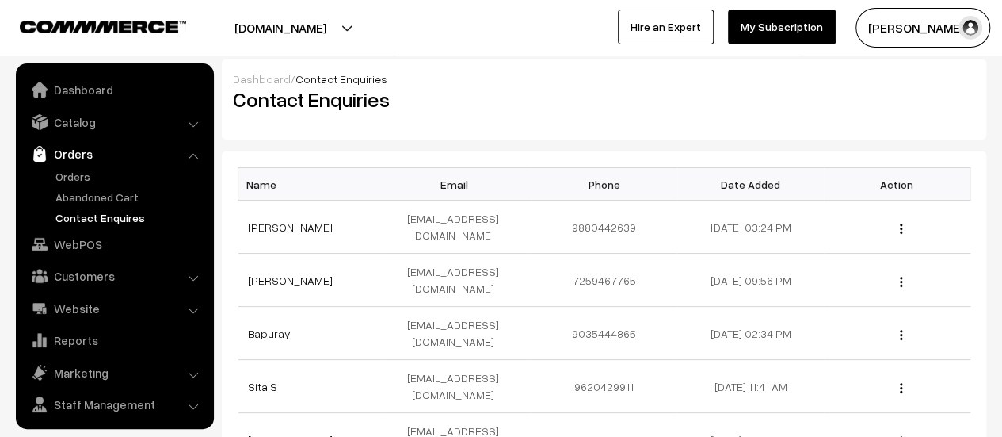
scroll to position [36, 0]
